Goal: Communication & Community: Connect with others

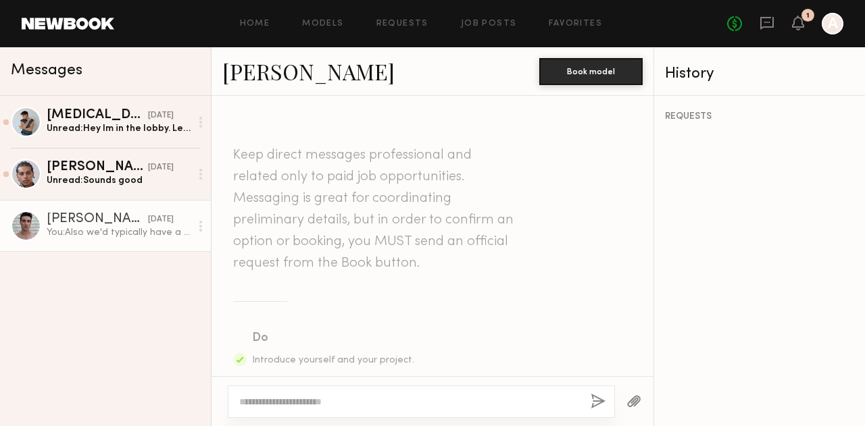
scroll to position [1249, 0]
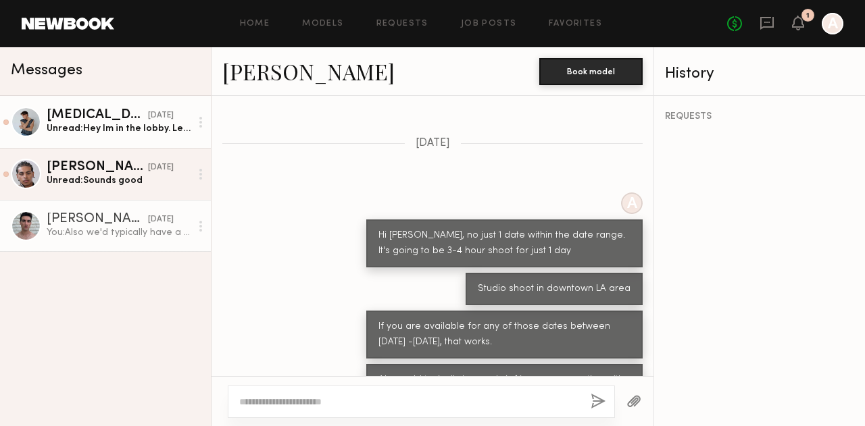
click at [92, 140] on link "[MEDICAL_DATA][PERSON_NAME] [DATE] Unread: Hey Im in the lobby. Let me know if …" at bounding box center [105, 122] width 211 height 52
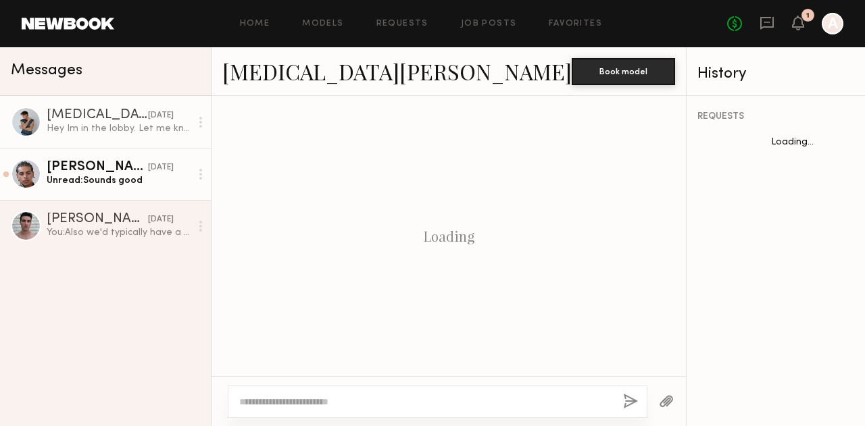
scroll to position [682, 0]
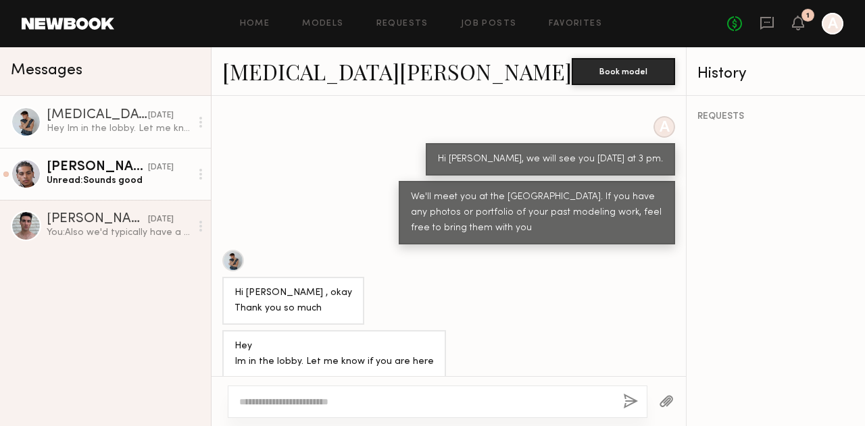
click at [101, 178] on div "Unread: Sounds good" at bounding box center [119, 180] width 144 height 13
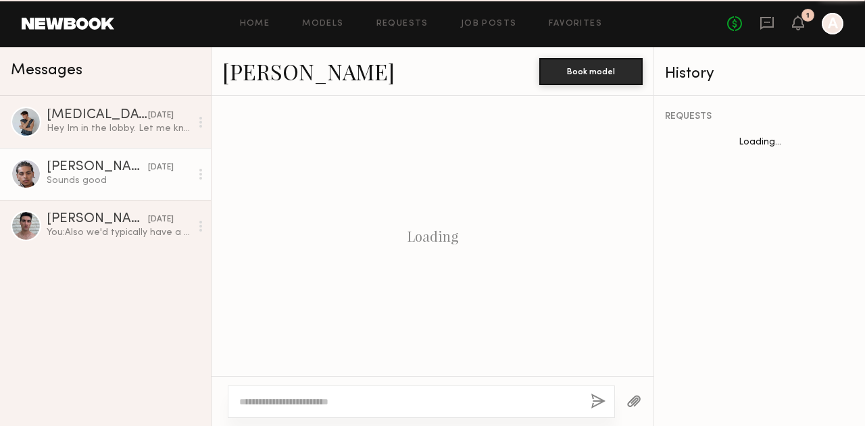
scroll to position [836, 0]
